Goal: Task Accomplishment & Management: Complete application form

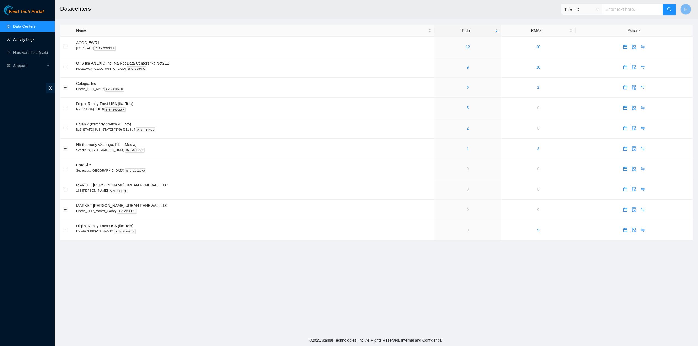
click at [28, 40] on link "Activity Logs" at bounding box center [24, 39] width 22 height 4
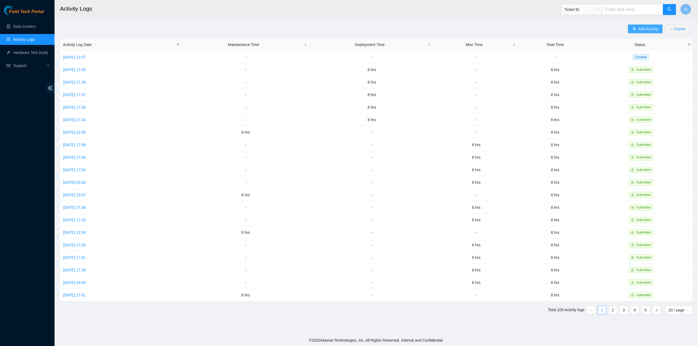
click at [641, 25] on button "Add Activity" at bounding box center [645, 29] width 34 height 9
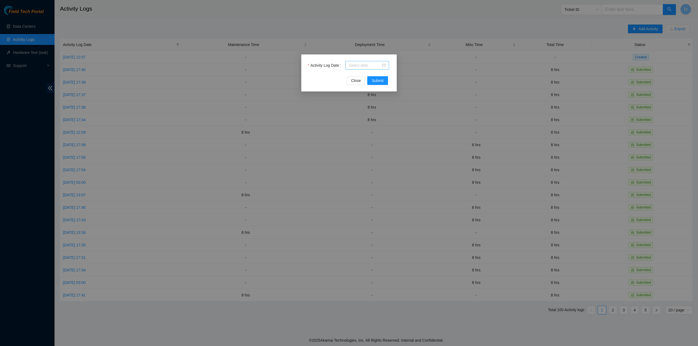
click at [386, 65] on div at bounding box center [367, 65] width 44 height 9
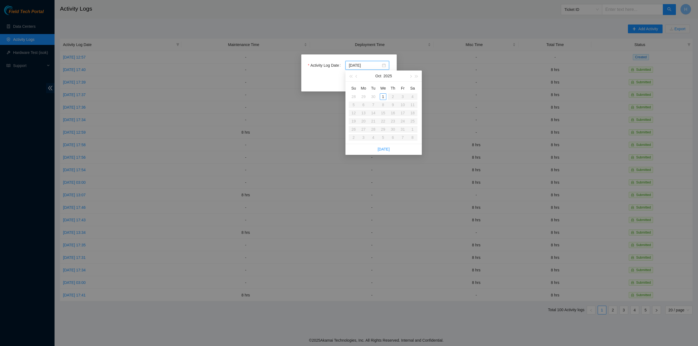
type input "2025-10-01"
click at [356, 76] on span "button" at bounding box center [356, 76] width 3 height 3
type input "2025-09-25"
click at [393, 122] on div "25" at bounding box center [393, 121] width 7 height 7
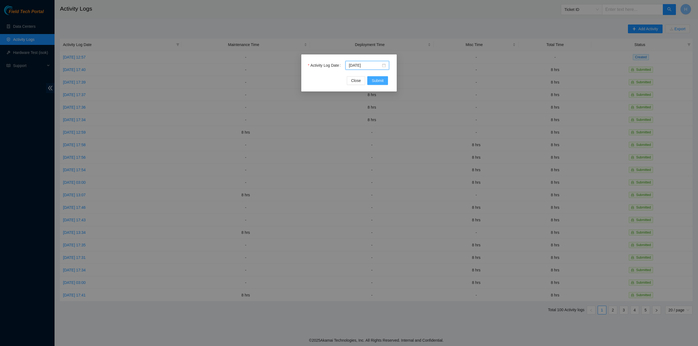
click at [376, 78] on span "Submit" at bounding box center [378, 81] width 12 height 6
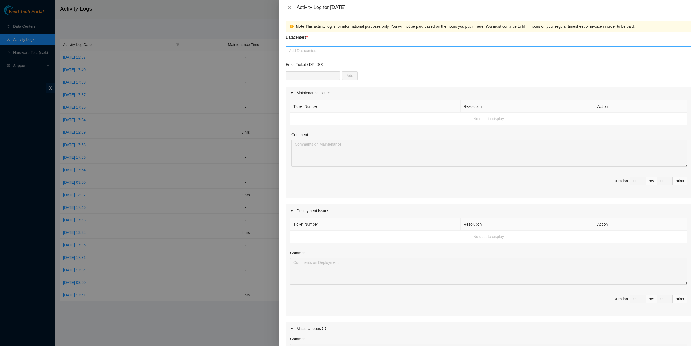
click at [303, 50] on div at bounding box center [488, 50] width 403 height 7
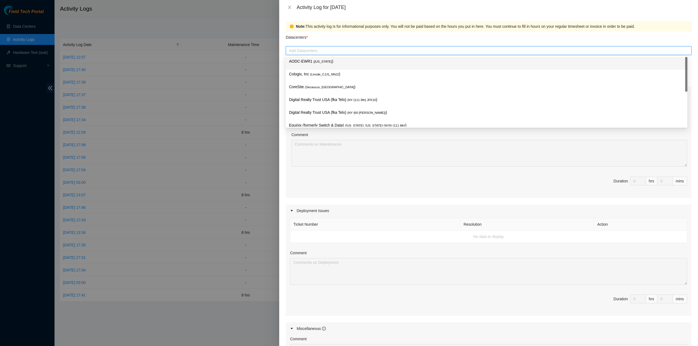
type input "c"
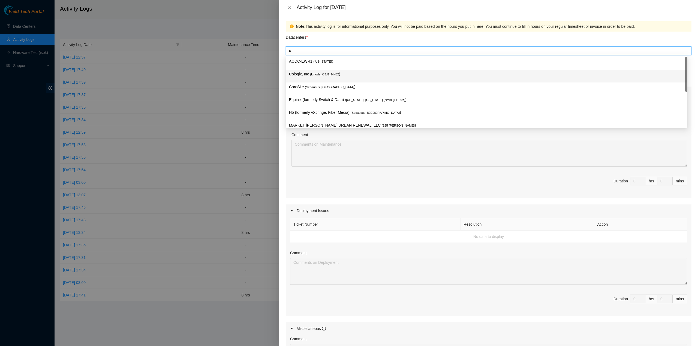
click at [310, 73] on span "( Linode_CJJ1_NNJ2" at bounding box center [324, 74] width 29 height 3
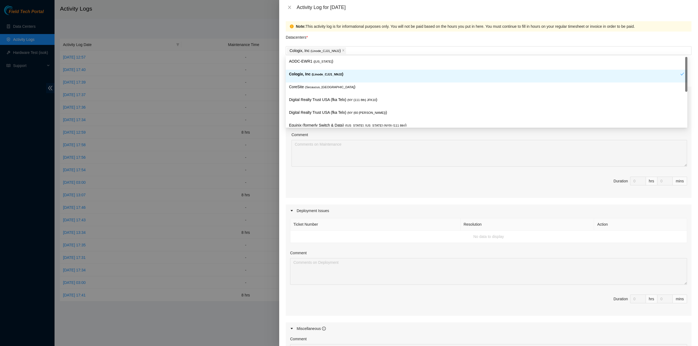
click at [282, 77] on div "Note: This activity log is for informational purposes only. You will not be pai…" at bounding box center [488, 181] width 419 height 332
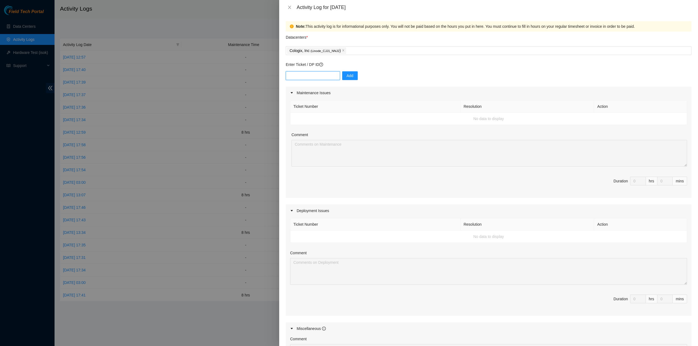
click at [313, 75] on input "text" at bounding box center [313, 75] width 54 height 9
paste input "P85348"
type input "DP85348"
click at [348, 79] on button "Add" at bounding box center [350, 75] width 16 height 9
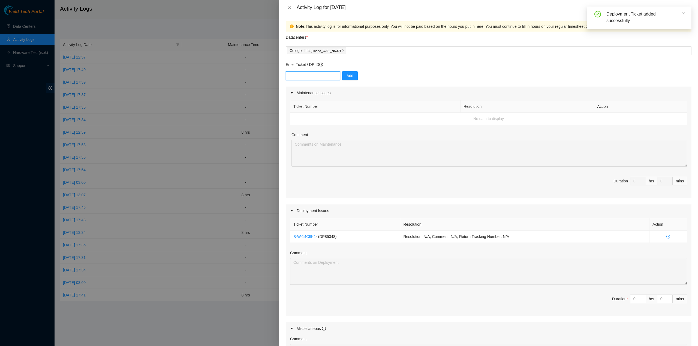
click at [310, 79] on input "text" at bounding box center [313, 75] width 54 height 9
paste input "DP85349"
type input "DP85349"
click at [346, 78] on span "Add" at bounding box center [349, 76] width 7 height 6
click at [633, 310] on input "0" at bounding box center [637, 311] width 15 height 8
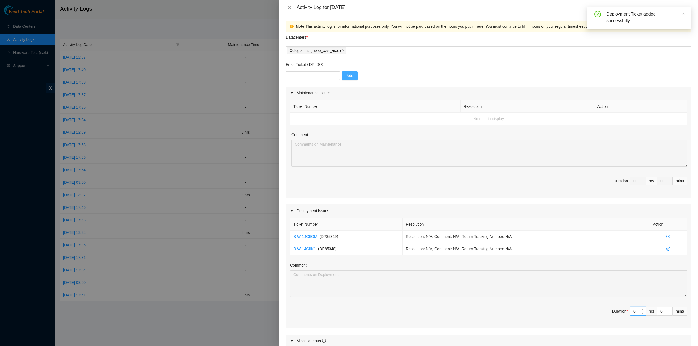
click at [633, 310] on input "0" at bounding box center [637, 311] width 15 height 8
type input "8"
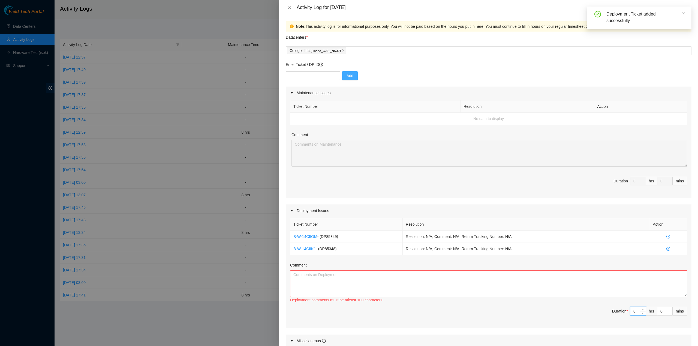
type input "8"
drag, startPoint x: 583, startPoint y: 311, endPoint x: 546, endPoint y: 298, distance: 39.1
click at [580, 311] on span "Duration * 8 hrs 0 mins" at bounding box center [488, 314] width 397 height 15
click at [451, 268] on div "Comment" at bounding box center [488, 266] width 397 height 8
click at [455, 277] on textarea "Comment" at bounding box center [488, 284] width 397 height 27
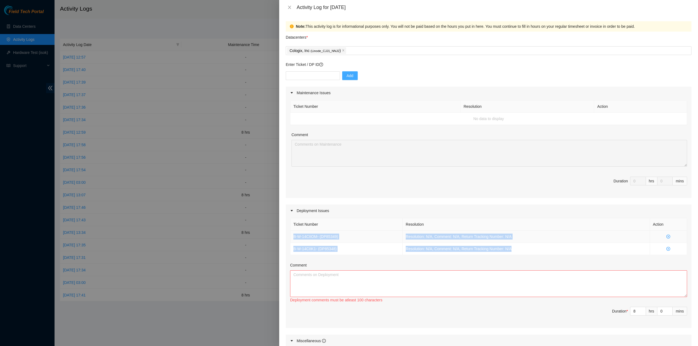
drag, startPoint x: 513, startPoint y: 250, endPoint x: 293, endPoint y: 237, distance: 220.9
click at [293, 237] on tbody "B-W-14CIIOM - ( DP85349 ) Resolution: N/A, Comment: N/A, Return Tracking Number…" at bounding box center [488, 243] width 397 height 25
copy tbody "B-W-14CIIOM - ( DP85349 ) Resolution: N/A, Comment: N/A, Return Tracking Number…"
click at [312, 274] on textarea "Comment" at bounding box center [488, 284] width 397 height 27
drag, startPoint x: 336, startPoint y: 250, endPoint x: 300, endPoint y: 239, distance: 37.8
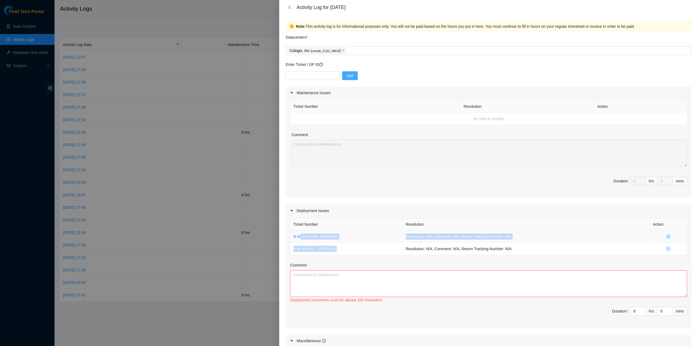
click at [300, 239] on tbody "B-W-14CIIOM - ( DP85349 ) Resolution: N/A, Comment: N/A, Return Tracking Number…" at bounding box center [488, 243] width 397 height 25
click at [321, 274] on textarea "Comment" at bounding box center [488, 284] width 397 height 27
paste textarea "B-W-14CIIOM - (DP85349) Resolution: N/A, Comment: N/A, Return Tracking Number: …"
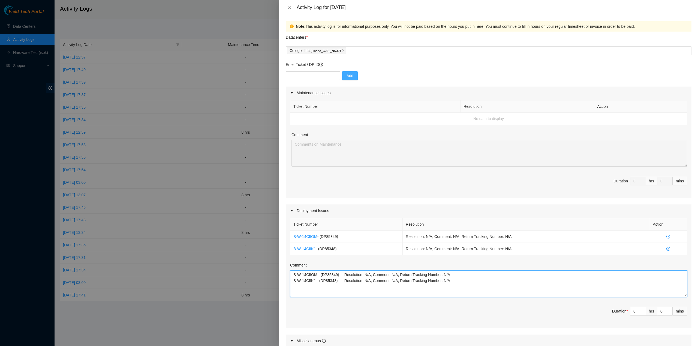
click at [403, 287] on textarea "B-W-14CIIOM - (DP85349) Resolution: N/A, Comment: N/A, Return Tracking Number: …" at bounding box center [488, 284] width 397 height 27
click at [293, 272] on textarea "B-W-14CIIOM - (DP85349) Resolution: N/A, Comment: N/A, Return Tracking Number: …" at bounding box center [488, 284] width 397 height 27
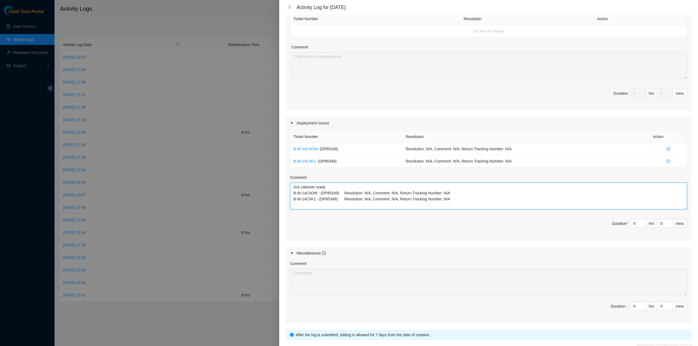
scroll to position [123, 0]
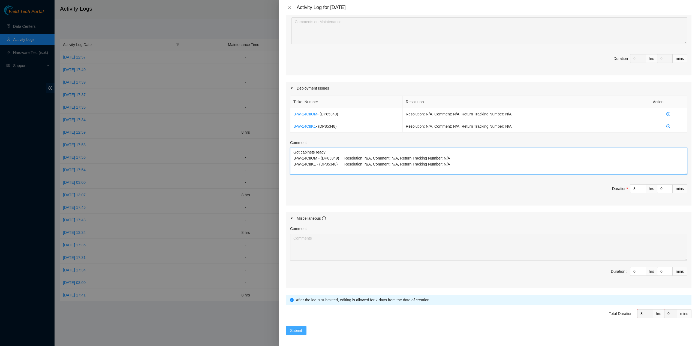
type textarea "Got cabinets ready B-W-14CIIOM - (DP85349) Resolution: N/A, Comment: N/A, Retur…"
click at [298, 328] on span "Submit" at bounding box center [296, 331] width 12 height 6
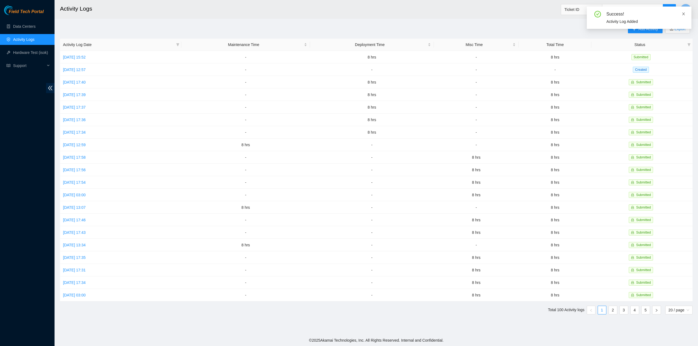
click at [685, 15] on icon "close" at bounding box center [683, 14] width 4 height 4
click at [668, 25] on button "Export" at bounding box center [677, 29] width 25 height 9
click at [652, 26] on span "Add Activity" at bounding box center [648, 29] width 20 height 6
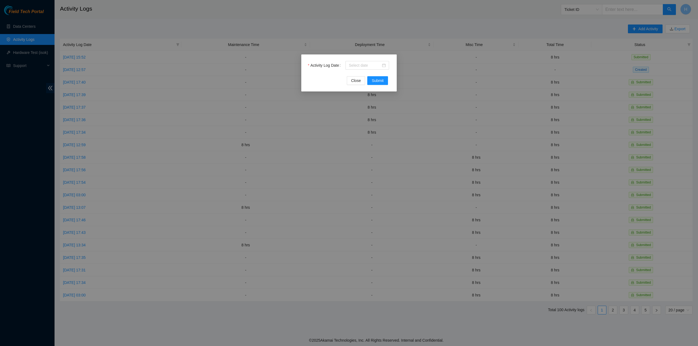
click at [388, 71] on div "Activity Log Date" at bounding box center [349, 68] width 82 height 15
click at [383, 66] on div at bounding box center [367, 65] width 37 height 6
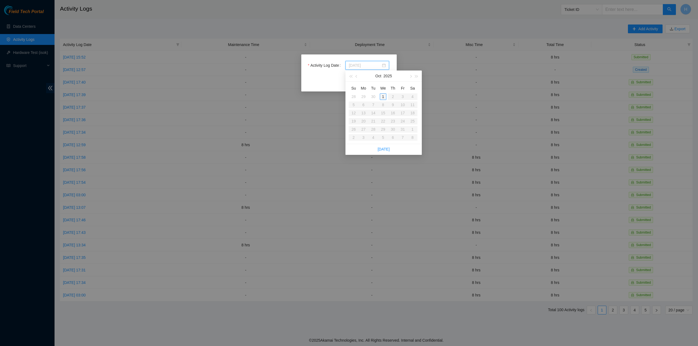
type input "2025-10-01"
click at [358, 76] on button "button" at bounding box center [357, 76] width 6 height 11
type input "2025-09-25"
type input "2025-10-01"
type input "2025-09-26"
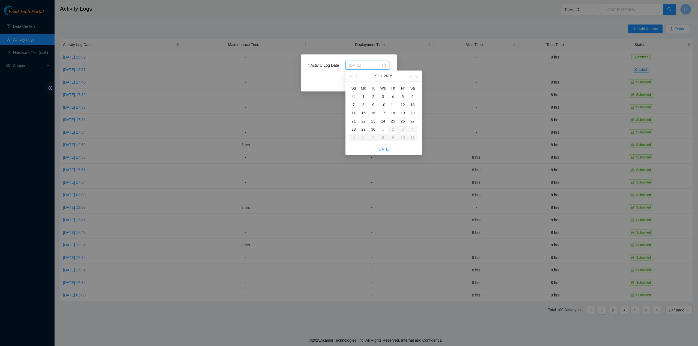
click at [404, 122] on div "26" at bounding box center [402, 121] width 7 height 7
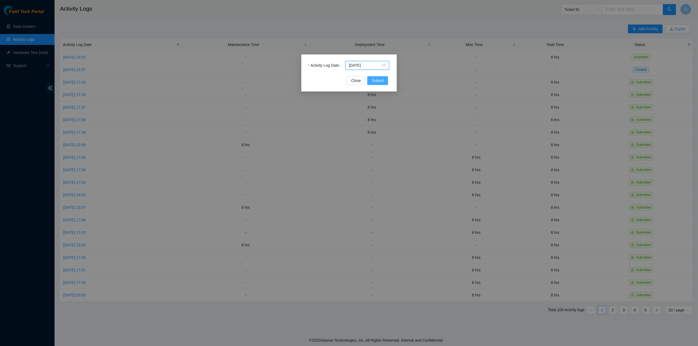
drag, startPoint x: 376, startPoint y: 82, endPoint x: 378, endPoint y: 87, distance: 4.8
click at [377, 82] on span "Submit" at bounding box center [378, 81] width 12 height 6
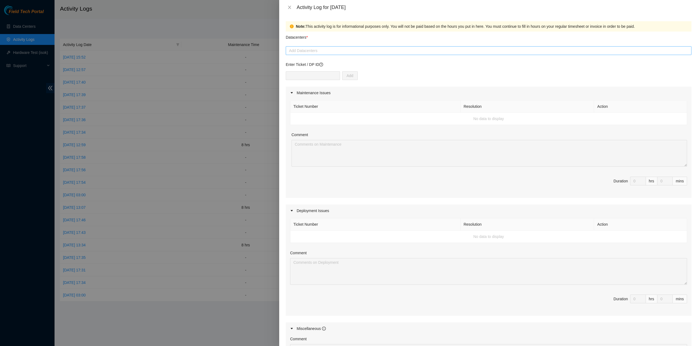
click at [319, 53] on div at bounding box center [488, 50] width 403 height 7
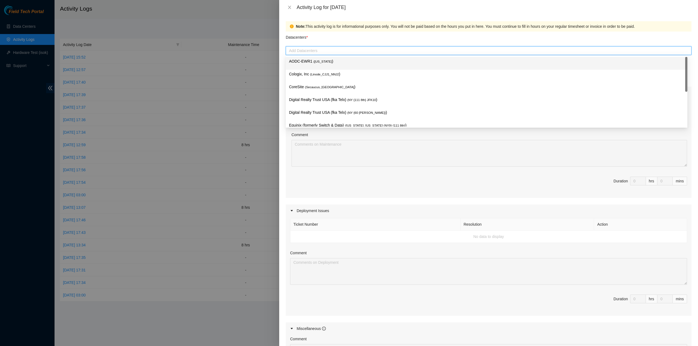
type input "c"
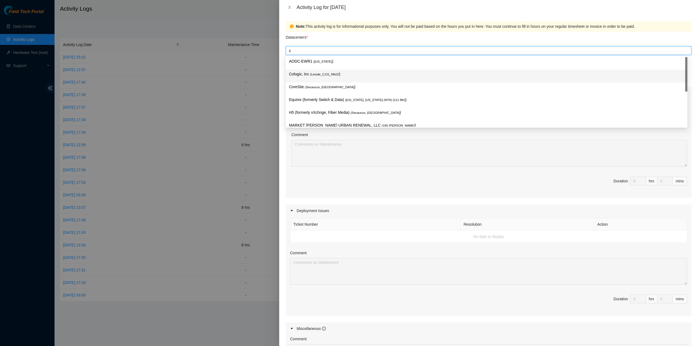
click at [316, 73] on span "( Linode_CJJ1_NNJ2" at bounding box center [324, 74] width 29 height 3
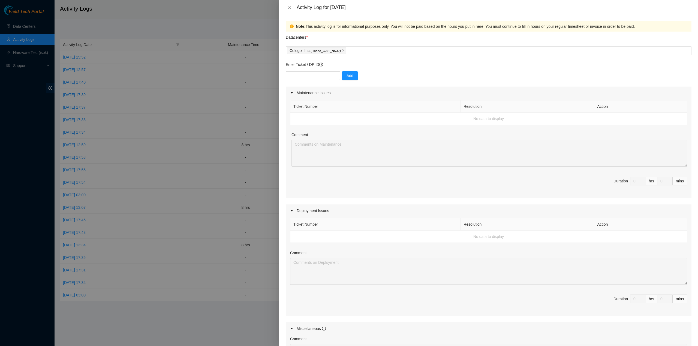
drag, startPoint x: 369, startPoint y: 136, endPoint x: 372, endPoint y: 138, distance: 4.2
click at [369, 136] on div "Comment" at bounding box center [488, 136] width 395 height 8
click at [317, 77] on input "text" at bounding box center [313, 75] width 54 height 9
type input "B-V-4SFQOD2"
paste input "DP85349"
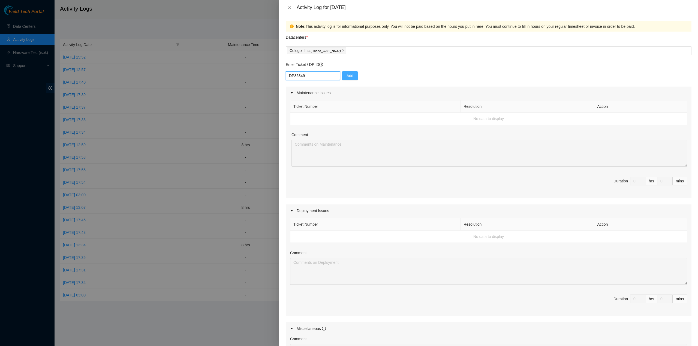
type input "DP85349"
click at [346, 77] on span "Add" at bounding box center [349, 76] width 7 height 6
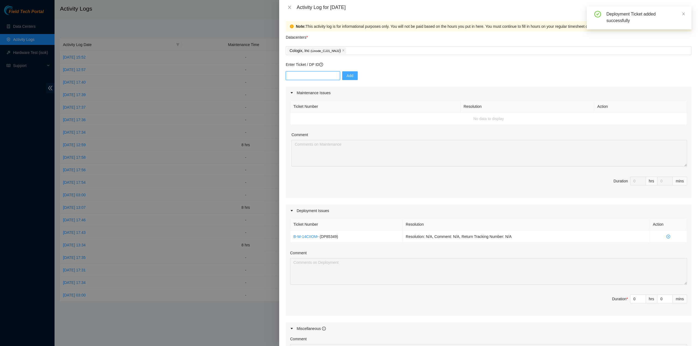
click at [306, 77] on input "text" at bounding box center [313, 75] width 54 height 9
type input "D"
click at [346, 74] on span "Add" at bounding box center [349, 76] width 7 height 6
click at [319, 77] on input "text" at bounding box center [313, 75] width 54 height 9
click at [318, 78] on input "text" at bounding box center [313, 75] width 54 height 9
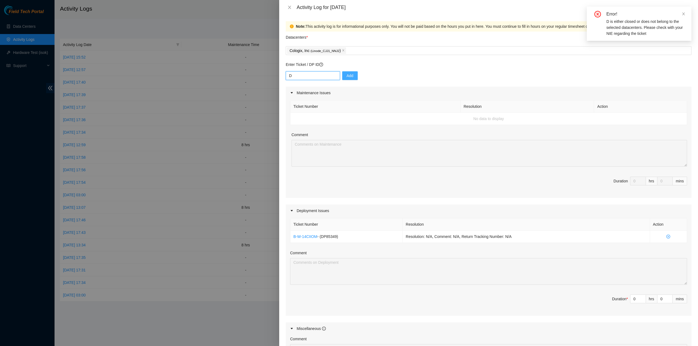
paste input "P85348"
type input "DP85348"
click at [349, 72] on button "Add" at bounding box center [350, 75] width 16 height 9
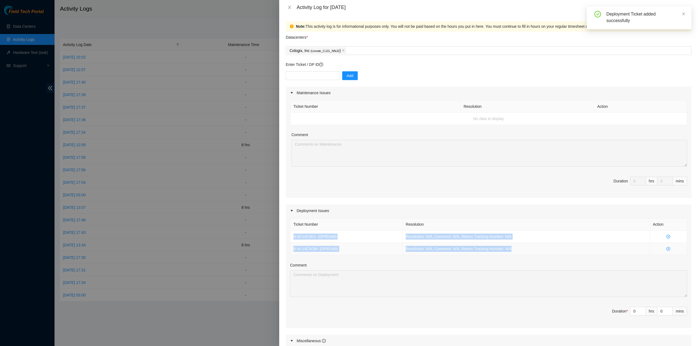
drag, startPoint x: 291, startPoint y: 235, endPoint x: 513, endPoint y: 250, distance: 222.4
click at [513, 250] on tbody "B-W-14CIIK1 - ( DP85348 ) Resolution: N/A, Comment: N/A, Return Tracking Number…" at bounding box center [488, 243] width 397 height 25
copy tbody "B-W-14CIIK1 - ( DP85348 ) Resolution: N/A, Comment: N/A, Return Tracking Number…"
click at [632, 310] on input "0" at bounding box center [637, 311] width 15 height 8
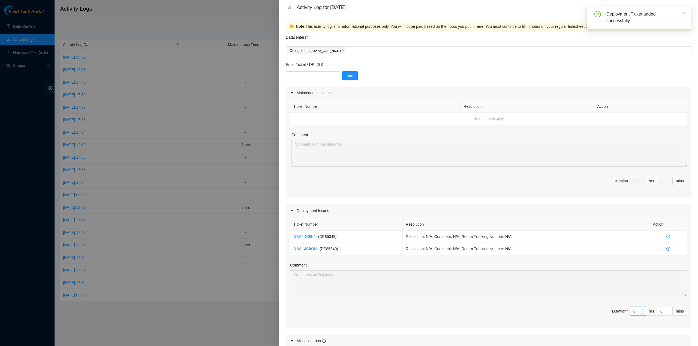
type input "8"
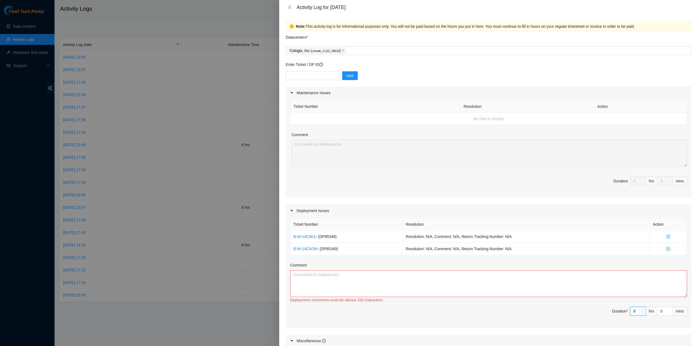
type input "8"
click at [518, 292] on textarea "Comment" at bounding box center [488, 284] width 397 height 27
paste textarea "B-W-14CIIK1 - (DP85348) Resolution: N/A, Comment: N/A, Return Tracking Number: …"
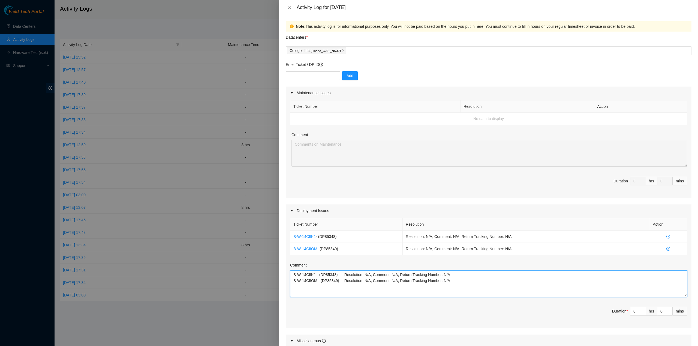
click at [292, 274] on textarea "B-W-14CIIK1 - (DP85348) Resolution: N/A, Comment: N/A, Return Tracking Number: …" at bounding box center [488, 284] width 397 height 27
click at [293, 274] on textarea "B-W-14CIIK1 - (DP85348) Resolution: N/A, Comment: N/A, Return Tracking Number: …" at bounding box center [488, 284] width 397 height 27
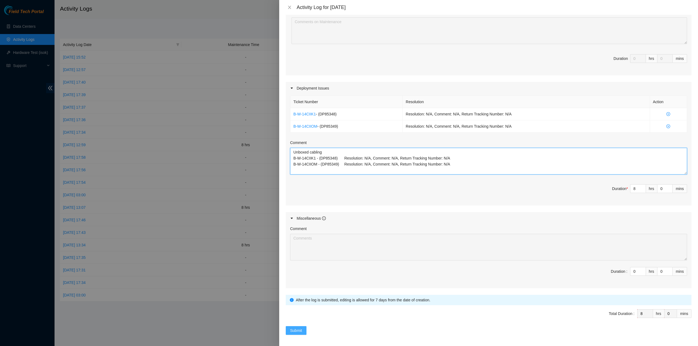
type textarea "Unboxed cabling B-W-14CIIK1 - (DP85348) Resolution: N/A, Comment: N/A, Return T…"
click at [299, 329] on span "Submit" at bounding box center [296, 331] width 12 height 6
